Goal: Information Seeking & Learning: Check status

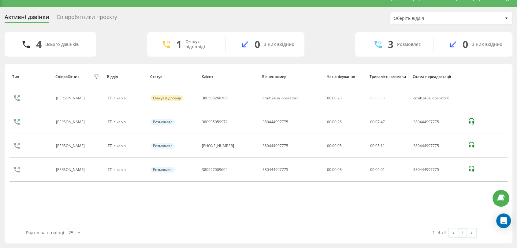
scroll to position [11, 0]
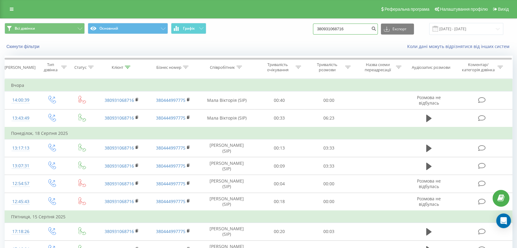
click at [349, 28] on input "380931068716" at bounding box center [345, 29] width 65 height 11
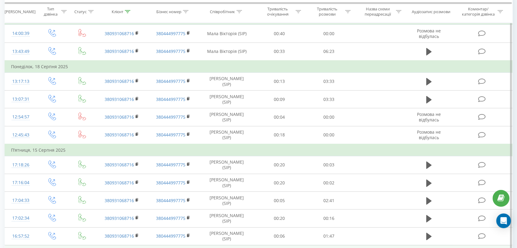
scroll to position [170, 0]
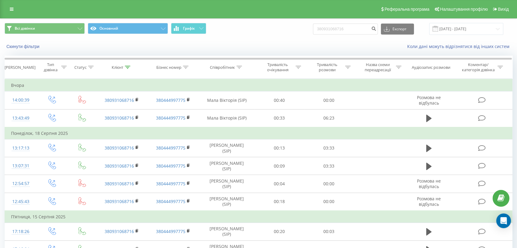
click at [249, 40] on div "Скинути фільтри Коли дані можуть відрізнятися вiд інших систем" at bounding box center [258, 46] width 516 height 15
click at [347, 28] on input "380931068716" at bounding box center [345, 29] width 65 height 11
paste input "(96) 209 77 7"
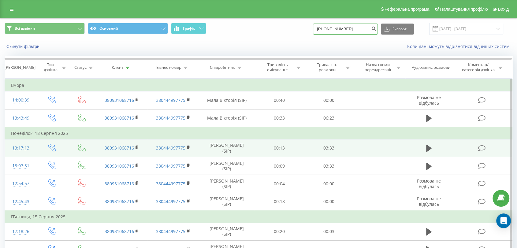
type input "380 (96) 209 77 76"
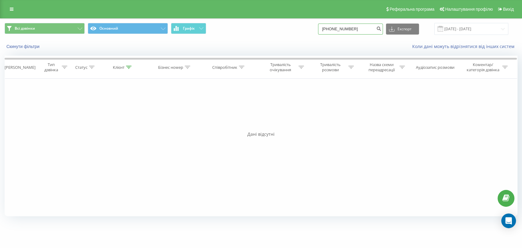
click at [344, 30] on input "380(96)2097776" at bounding box center [350, 29] width 65 height 11
type input "380962097776"
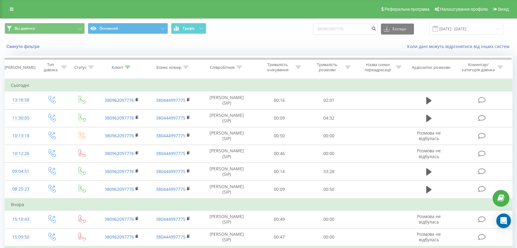
click at [294, 42] on div "Скинути фільтри Коли дані можуть відрізнятися вiд інших систем" at bounding box center [258, 46] width 516 height 15
click at [339, 31] on input "380962097776" at bounding box center [345, 29] width 65 height 11
click at [339, 30] on input "380962097776" at bounding box center [345, 29] width 65 height 11
paste input "508300741"
type input "380508300741"
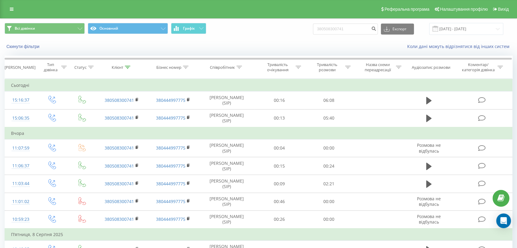
click at [325, 39] on div "Всі дзвінки Основний Графік 380508300741 Експорт .csv .xls .xlsx 21.05.2025 - 2…" at bounding box center [258, 29] width 516 height 20
